Goal: Find specific page/section: Find specific page/section

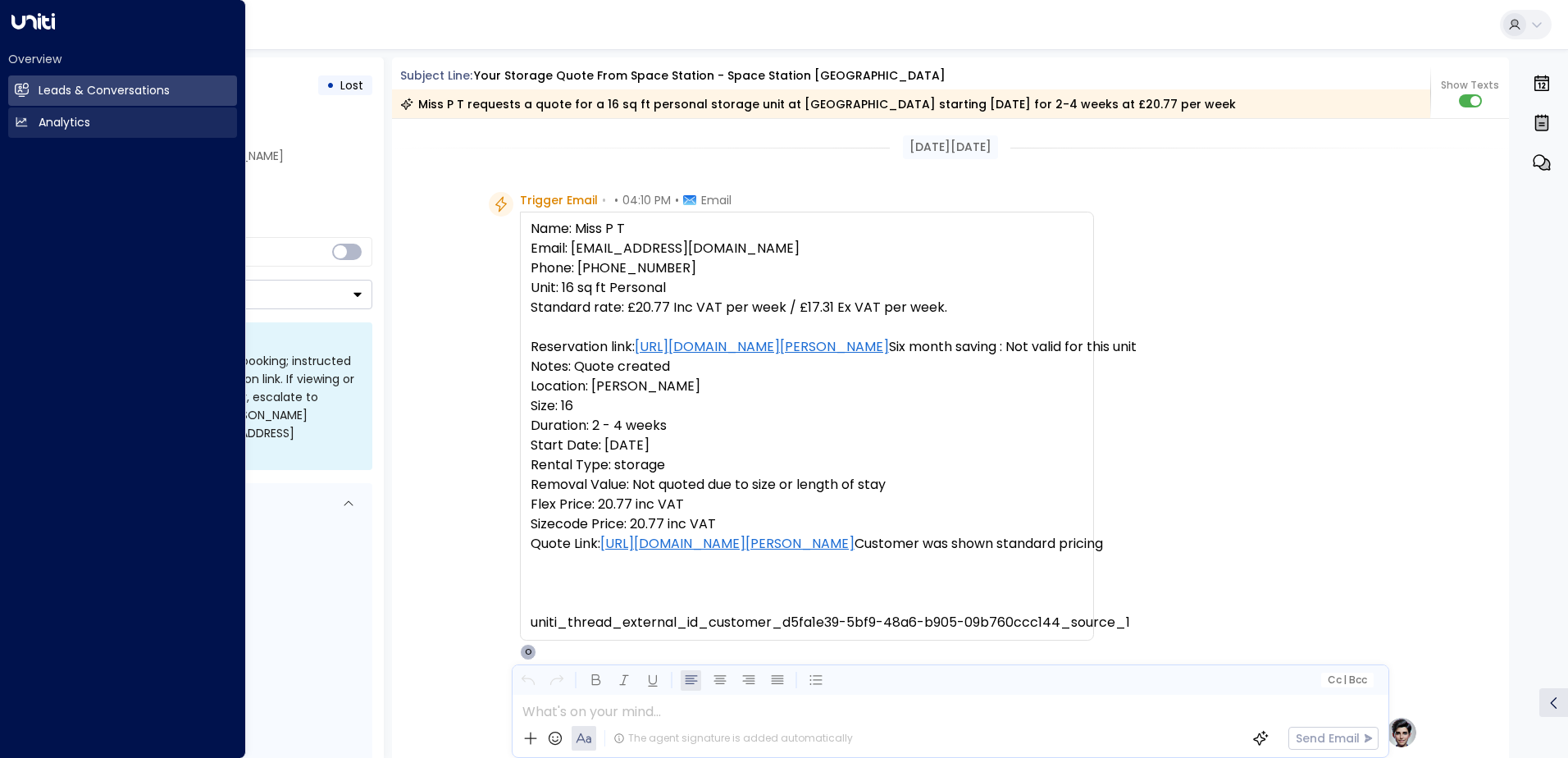
scroll to position [559, 0]
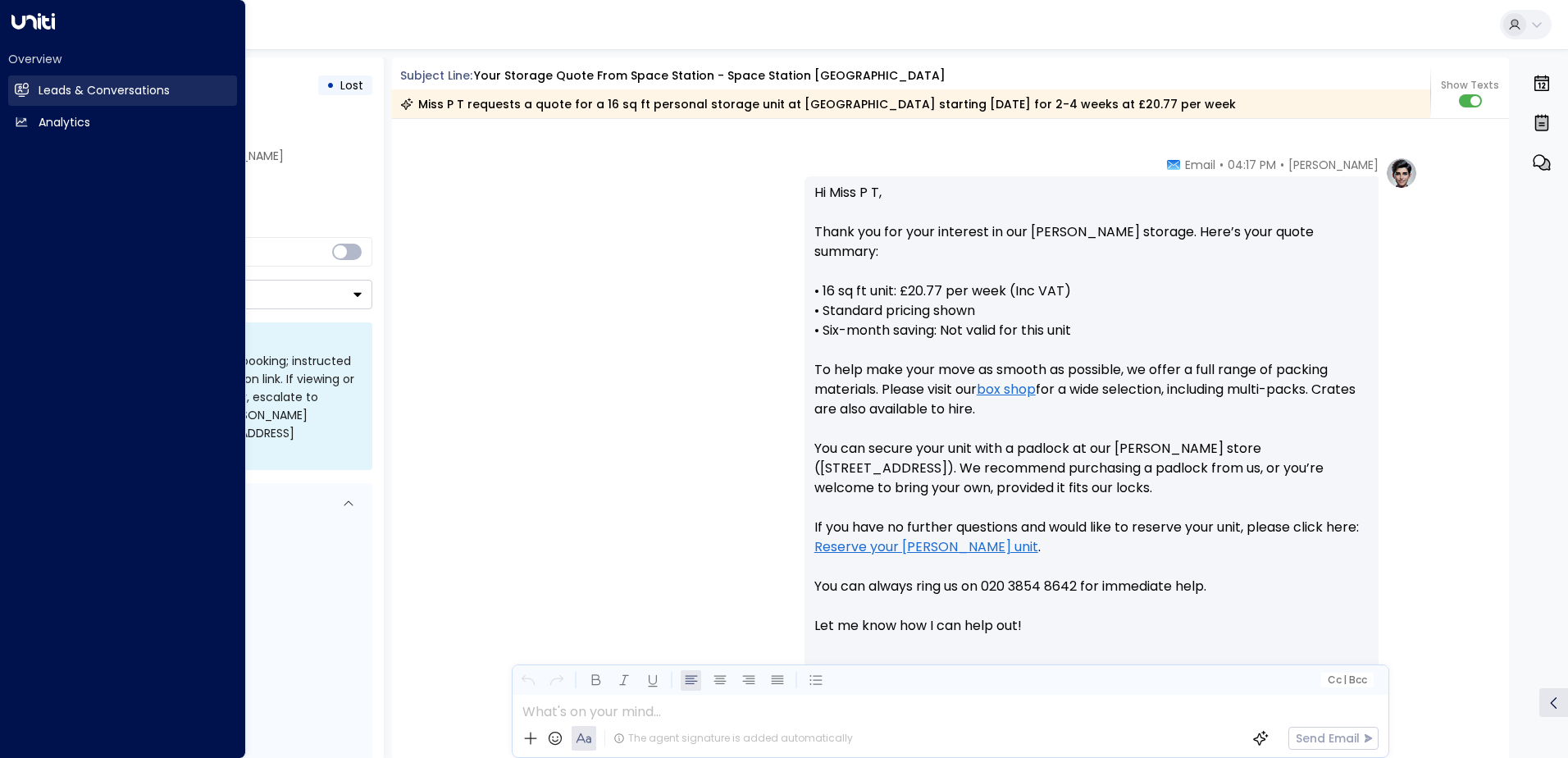
click at [56, 85] on h2 "Leads & Conversations" at bounding box center [104, 91] width 132 height 17
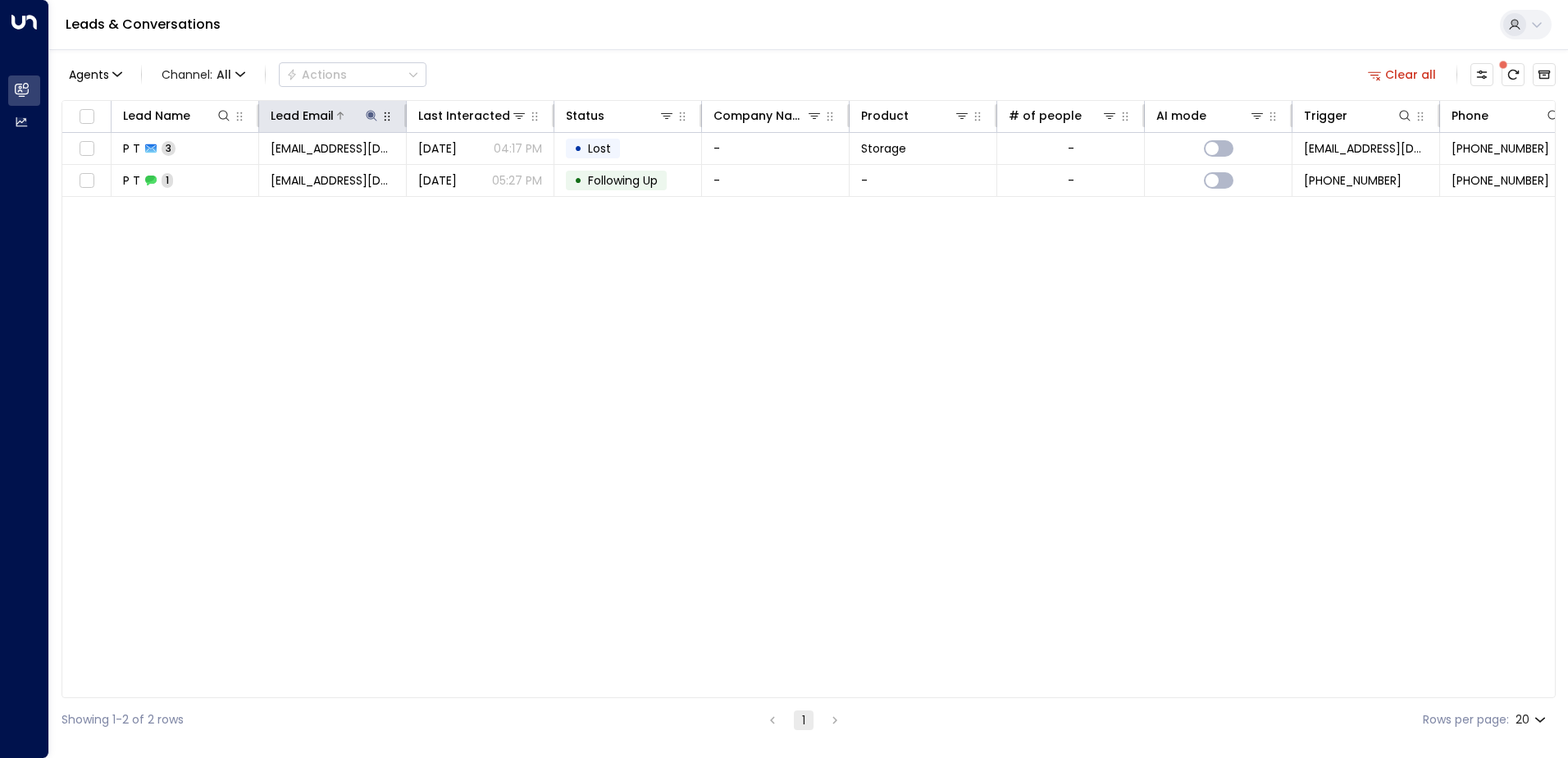
click at [369, 113] on icon at bounding box center [371, 115] width 10 height 10
click at [475, 174] on icon "button" at bounding box center [474, 175] width 13 height 13
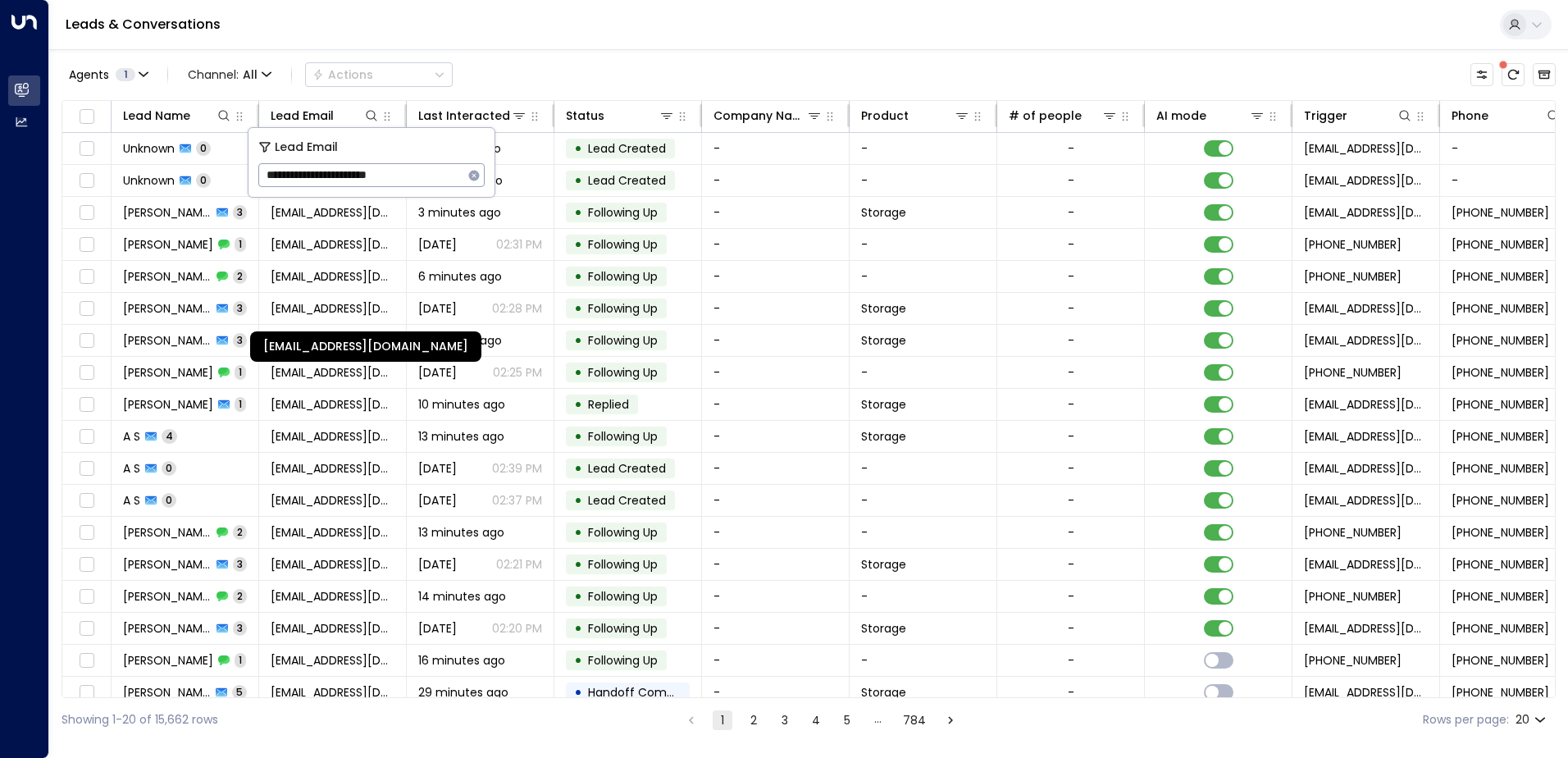
type input "**********"
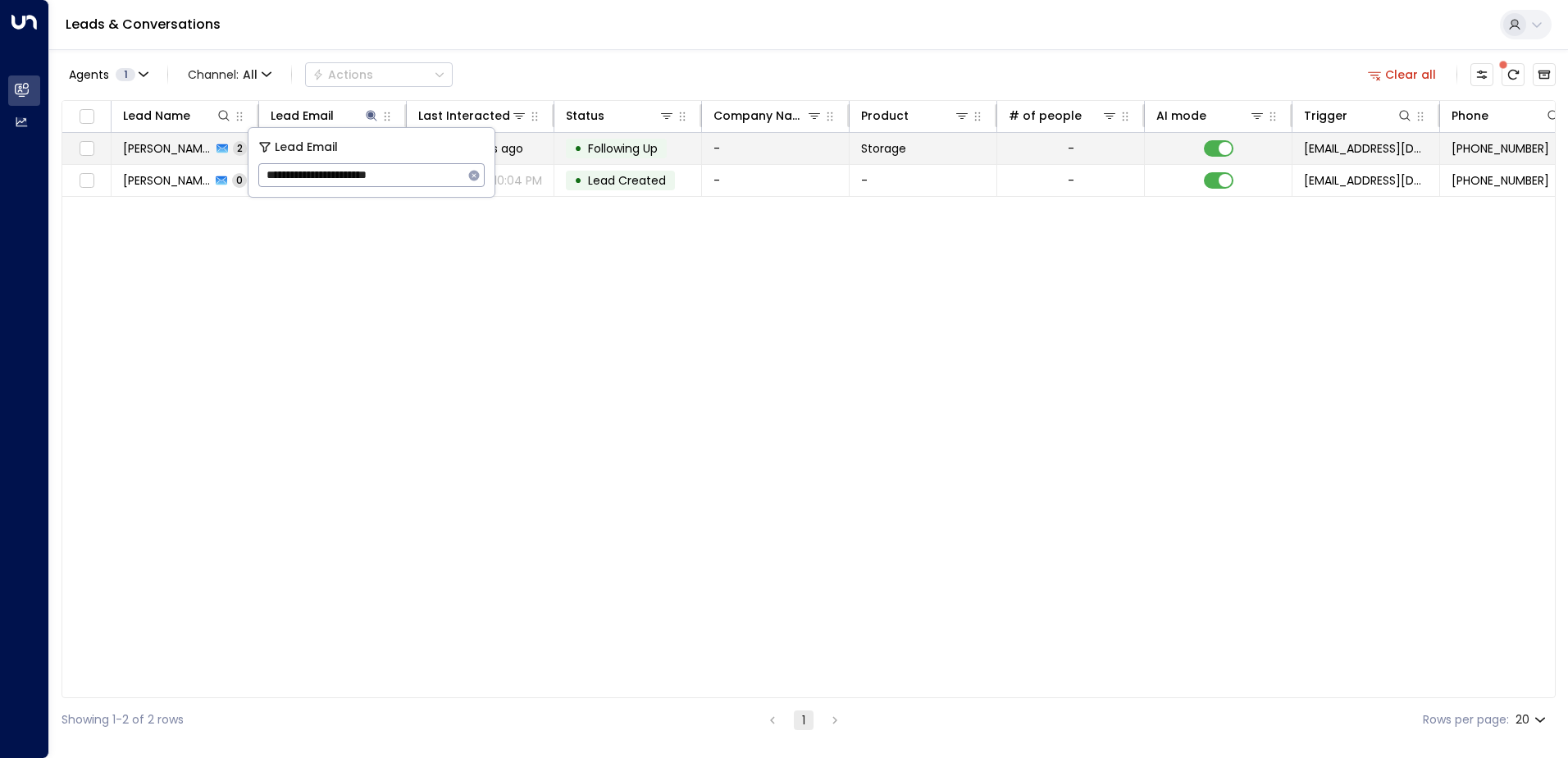
click at [735, 139] on td "-" at bounding box center [776, 149] width 148 height 31
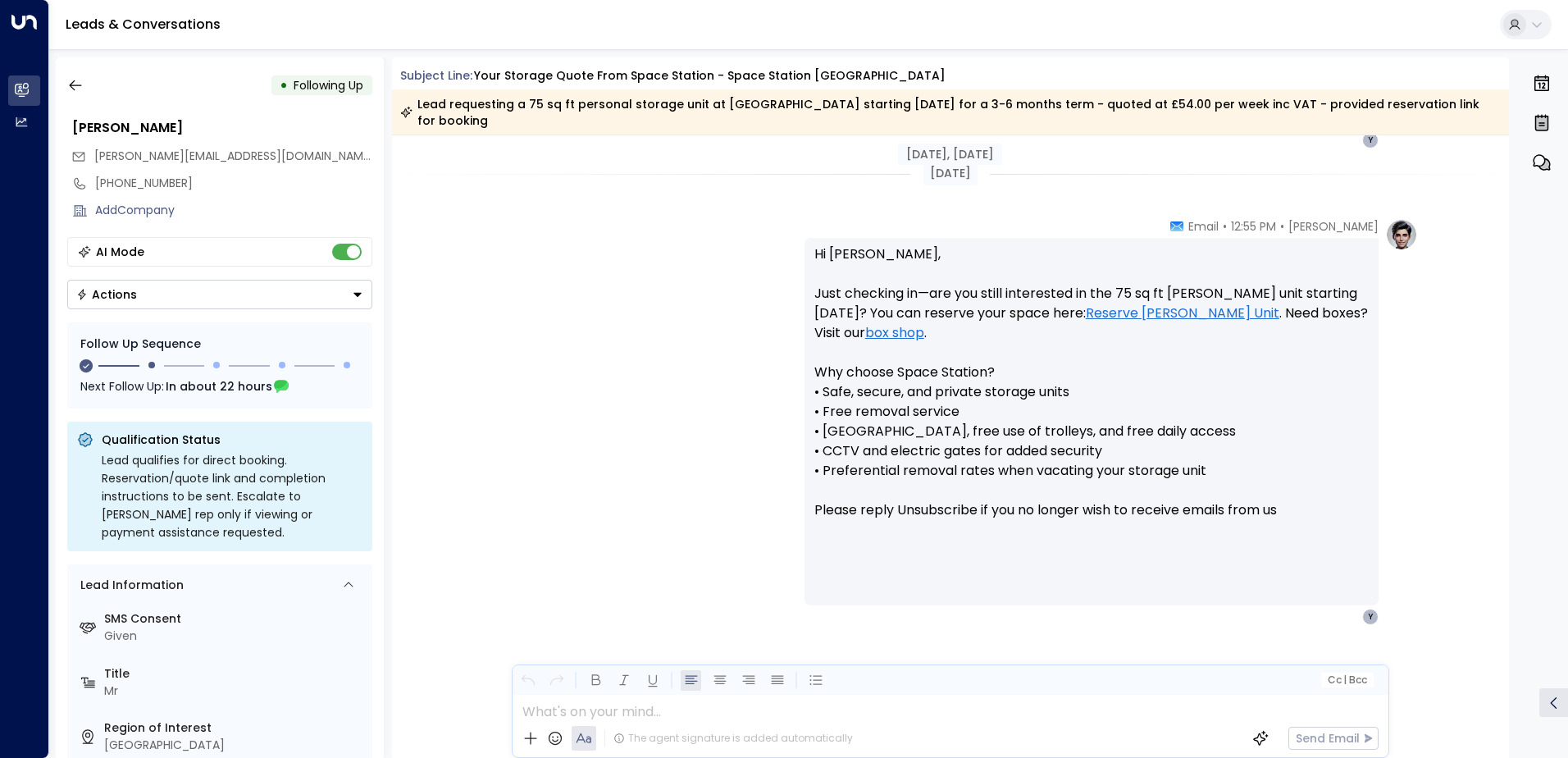
scroll to position [1163, 0]
